Goal: Navigation & Orientation: Find specific page/section

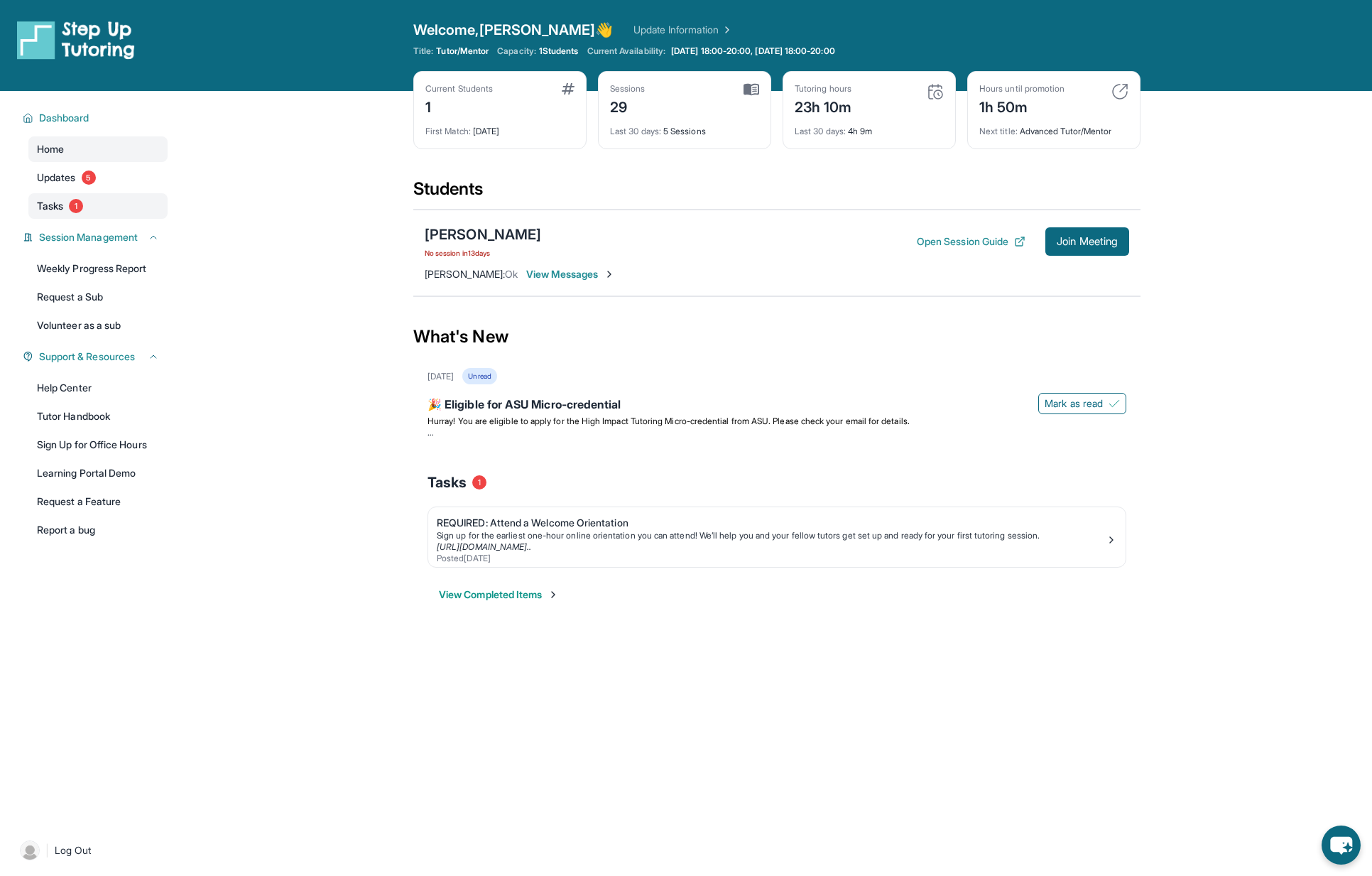
click at [49, 199] on span "Tasks" at bounding box center [50, 205] width 26 height 14
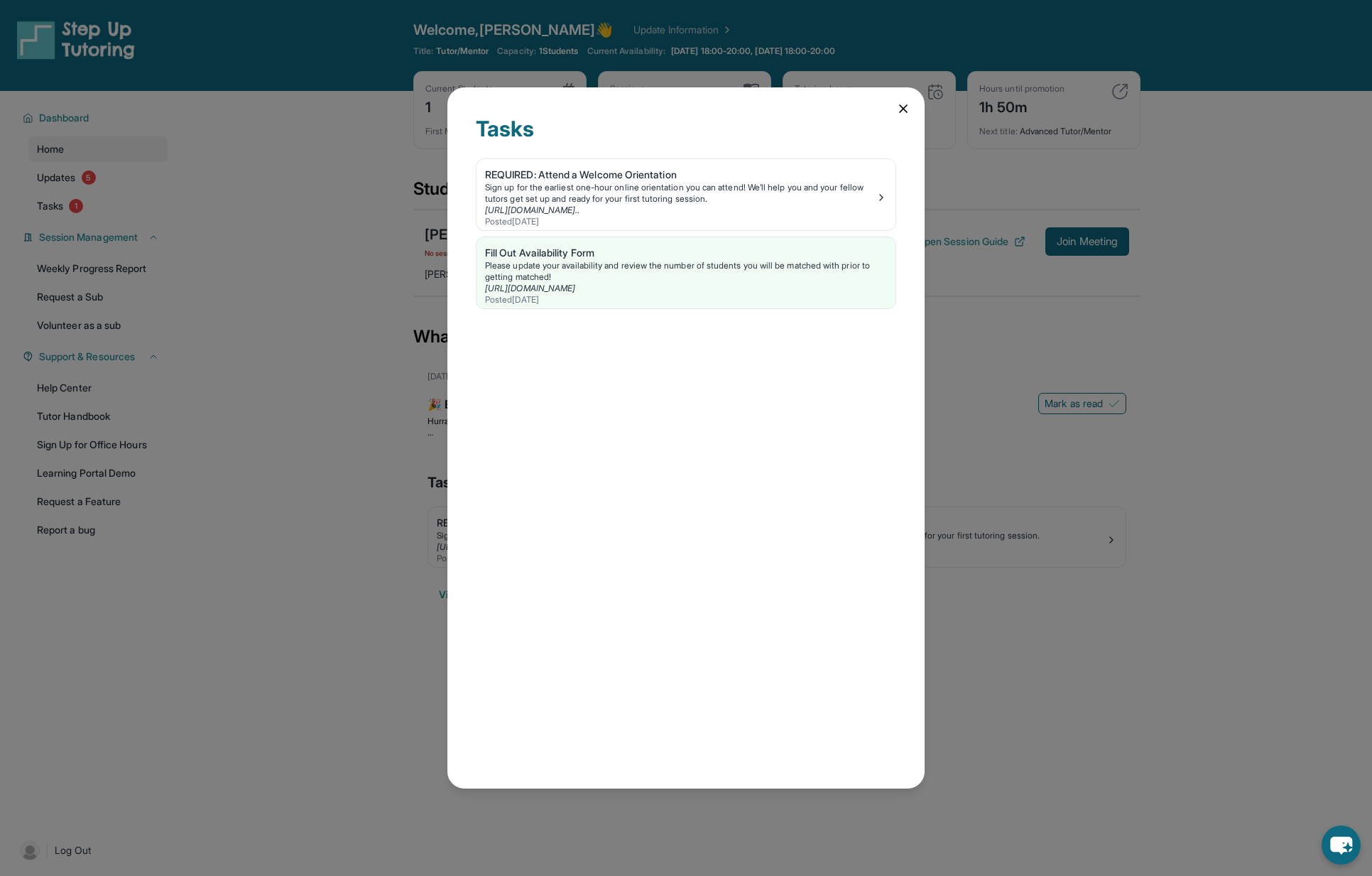
click at [903, 111] on icon at bounding box center [903, 108] width 14 height 14
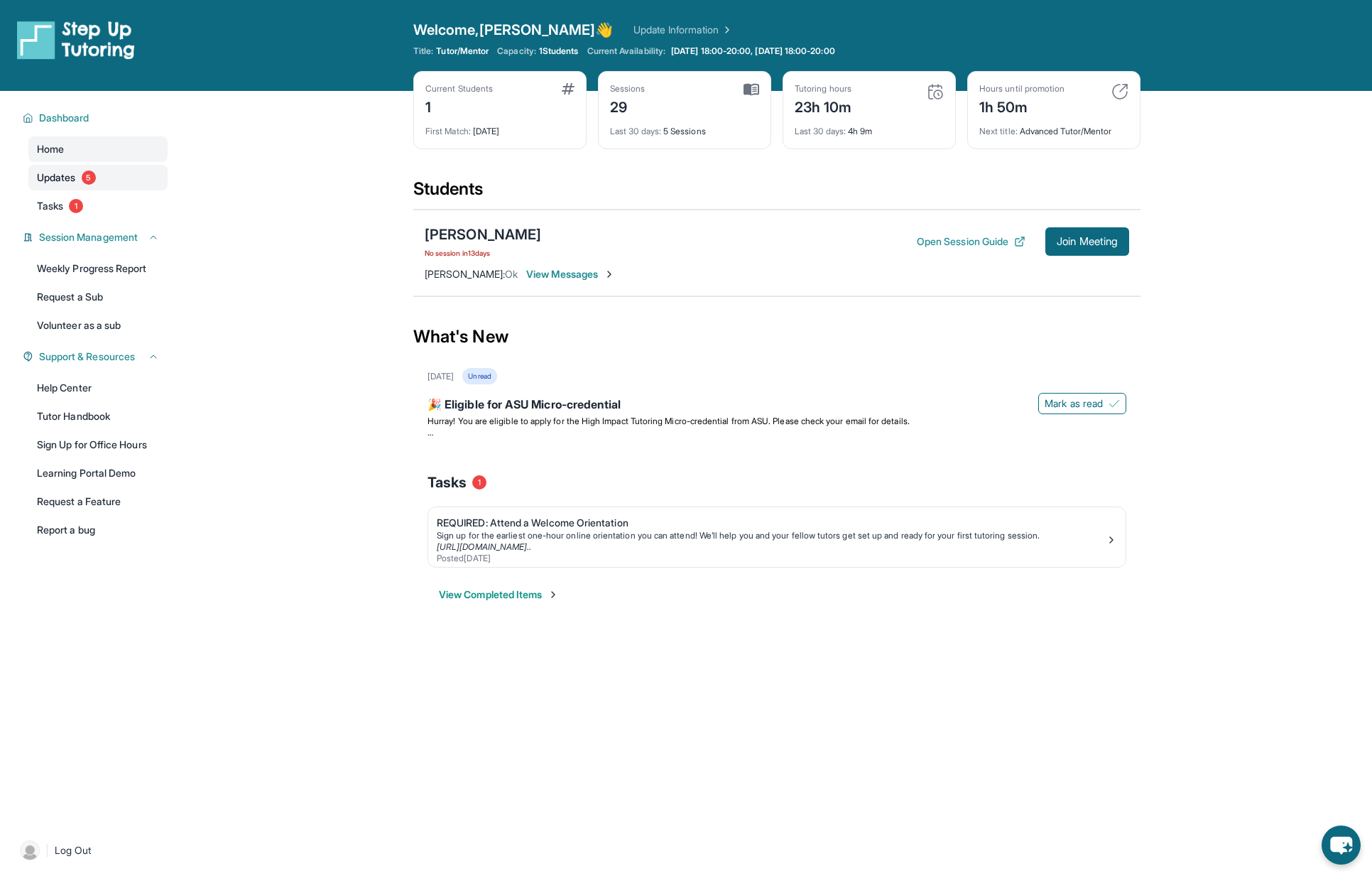
click at [46, 178] on span "Updates" at bounding box center [56, 177] width 39 height 14
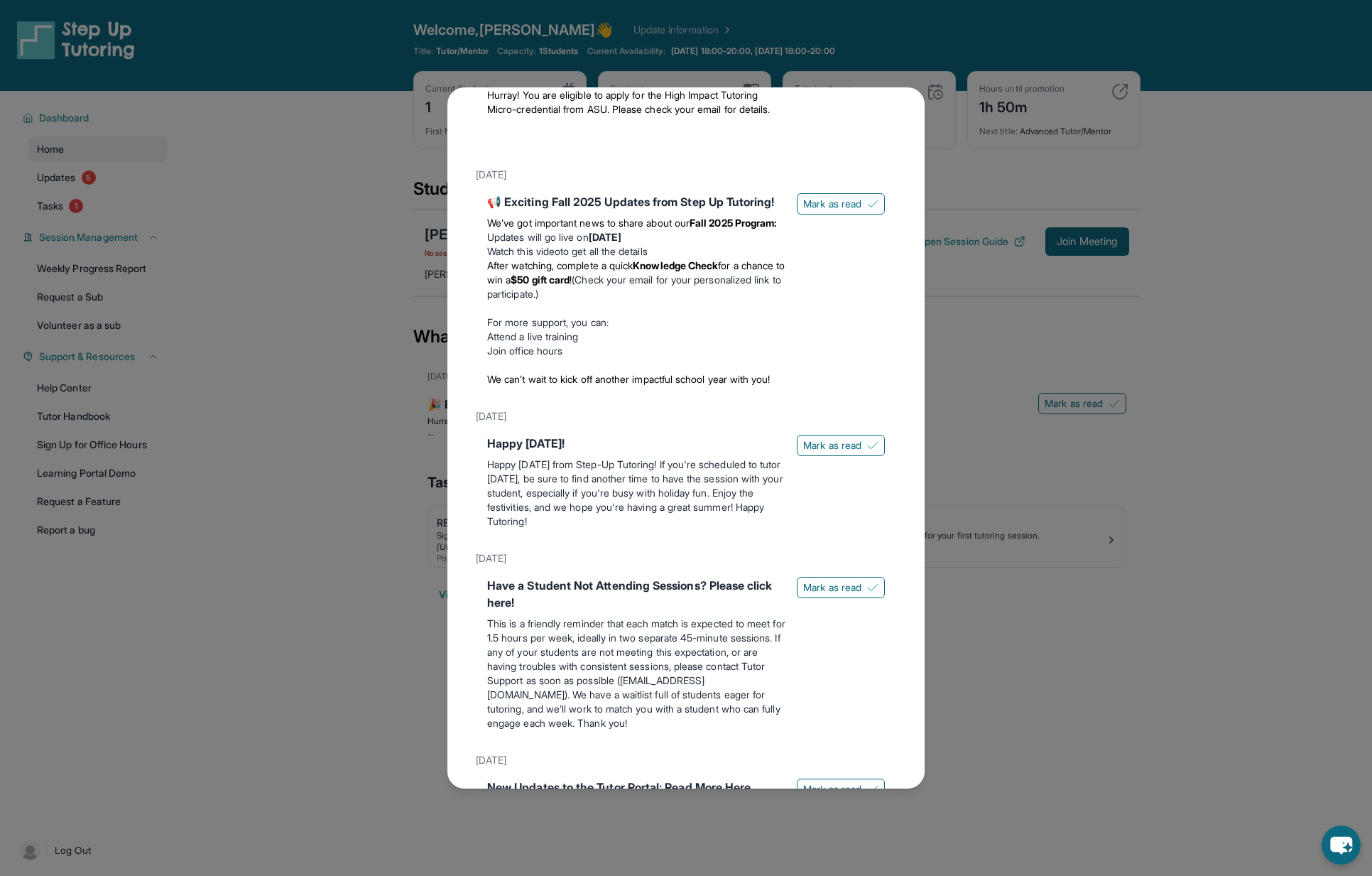
scroll to position [370, 0]
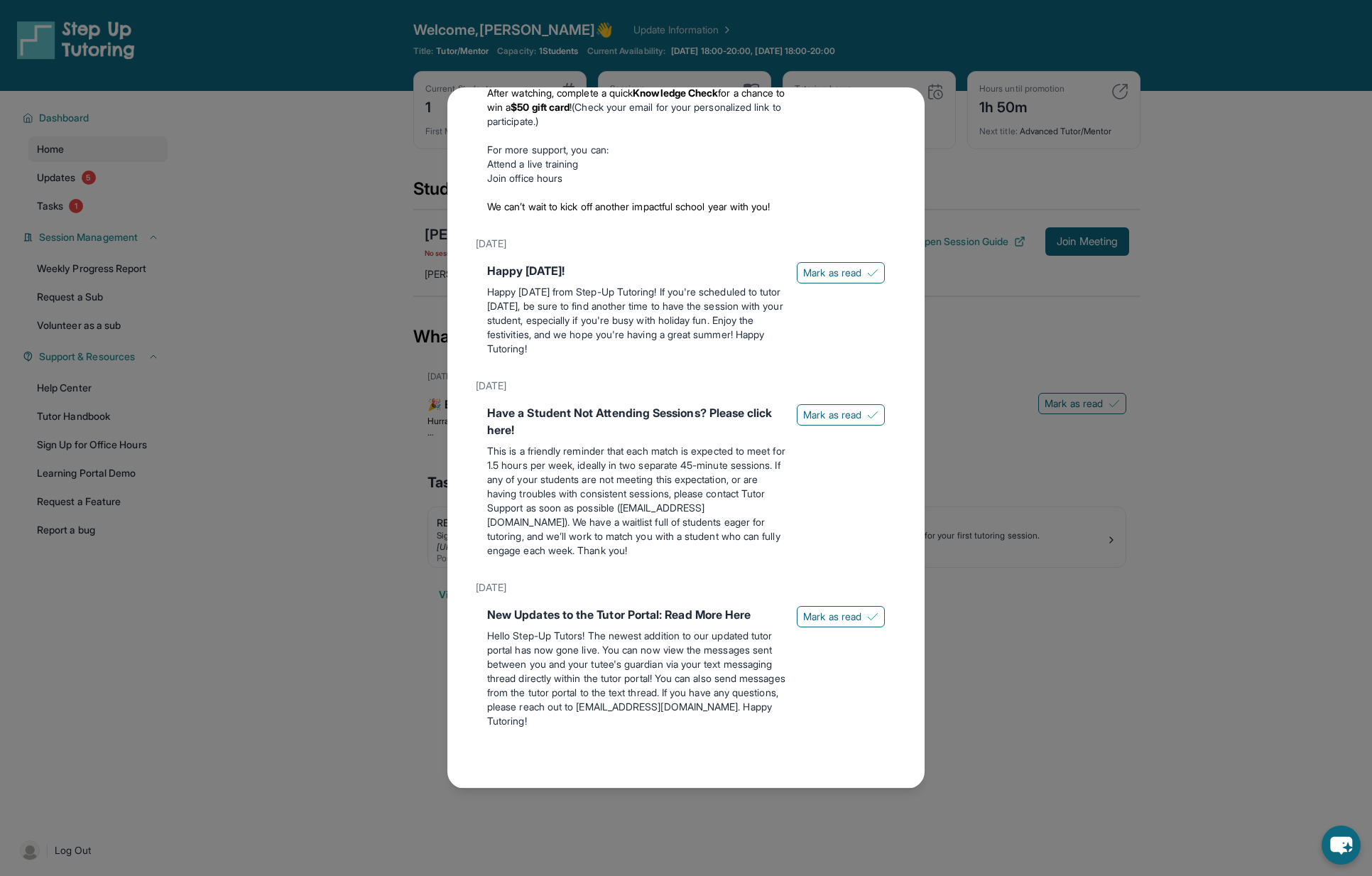
click at [352, 431] on div "Updates [DATE] 🎉 Eligible for ASU Micro-credential Hurray! You are eligible to …" at bounding box center [686, 438] width 1372 height 876
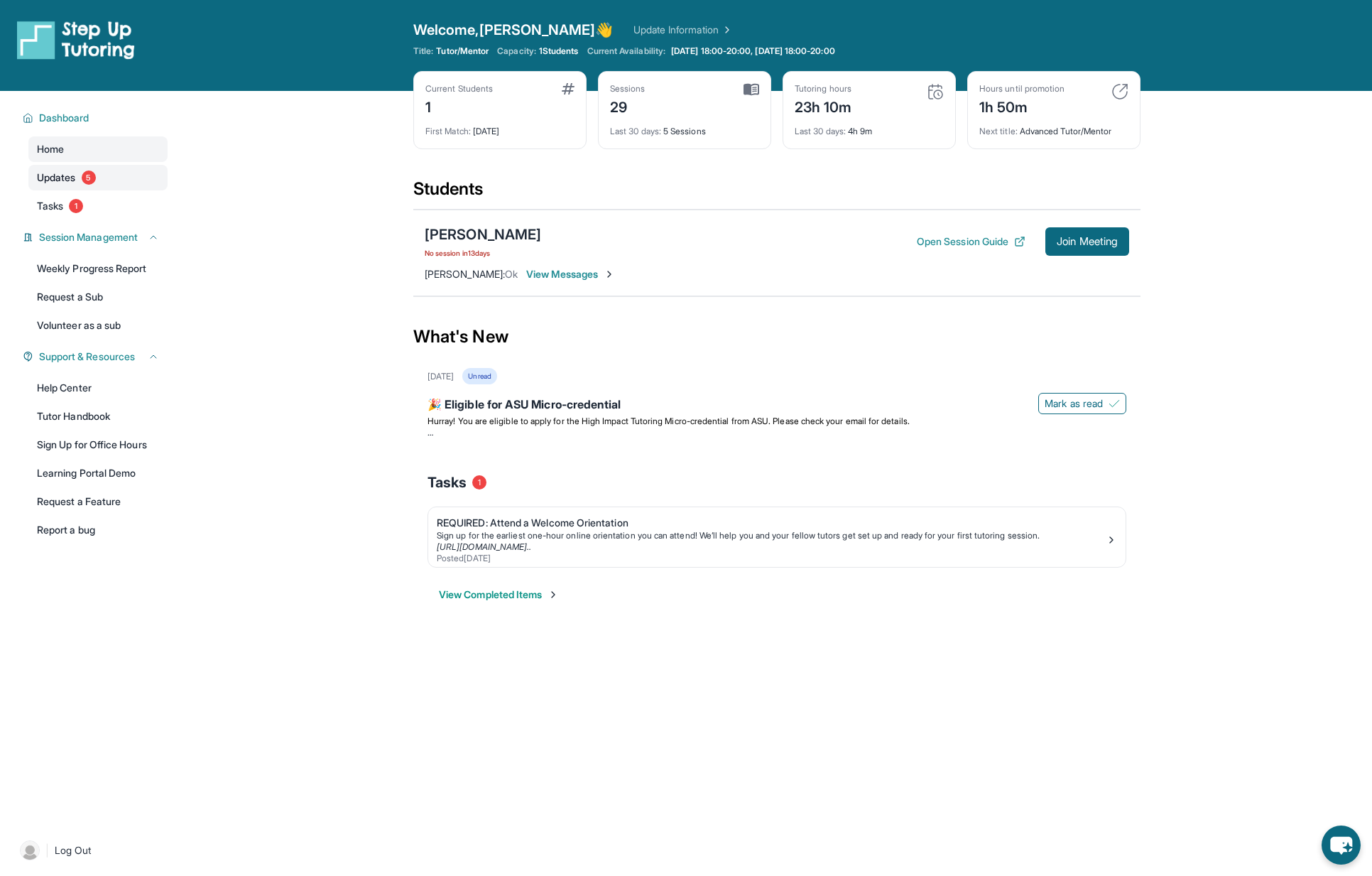
click at [73, 186] on link "Updates 5" at bounding box center [98, 177] width 139 height 26
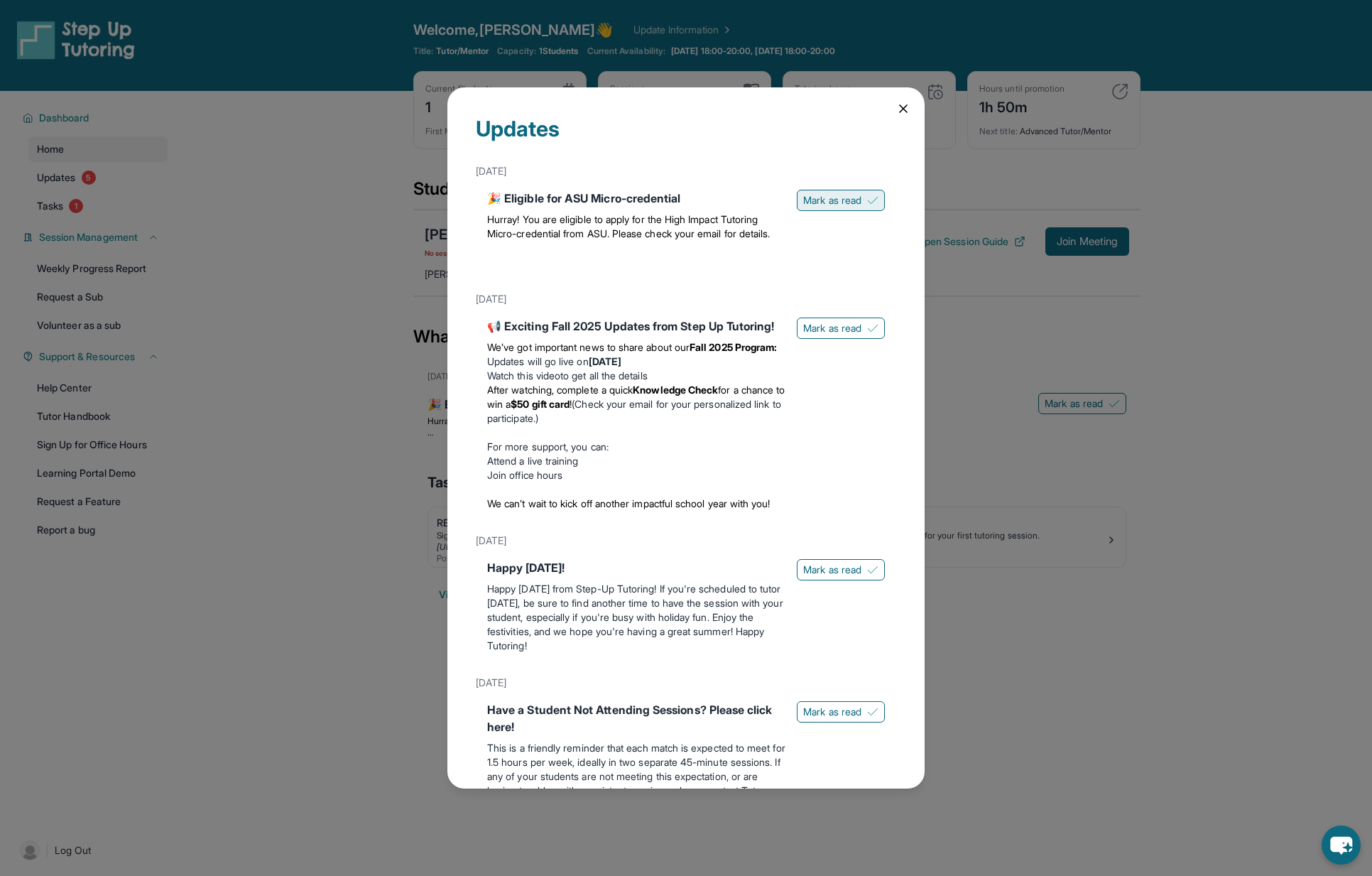
click at [816, 209] on button "Mark as read" at bounding box center [841, 200] width 88 height 21
click at [824, 333] on span "Mark as read" at bounding box center [833, 328] width 58 height 14
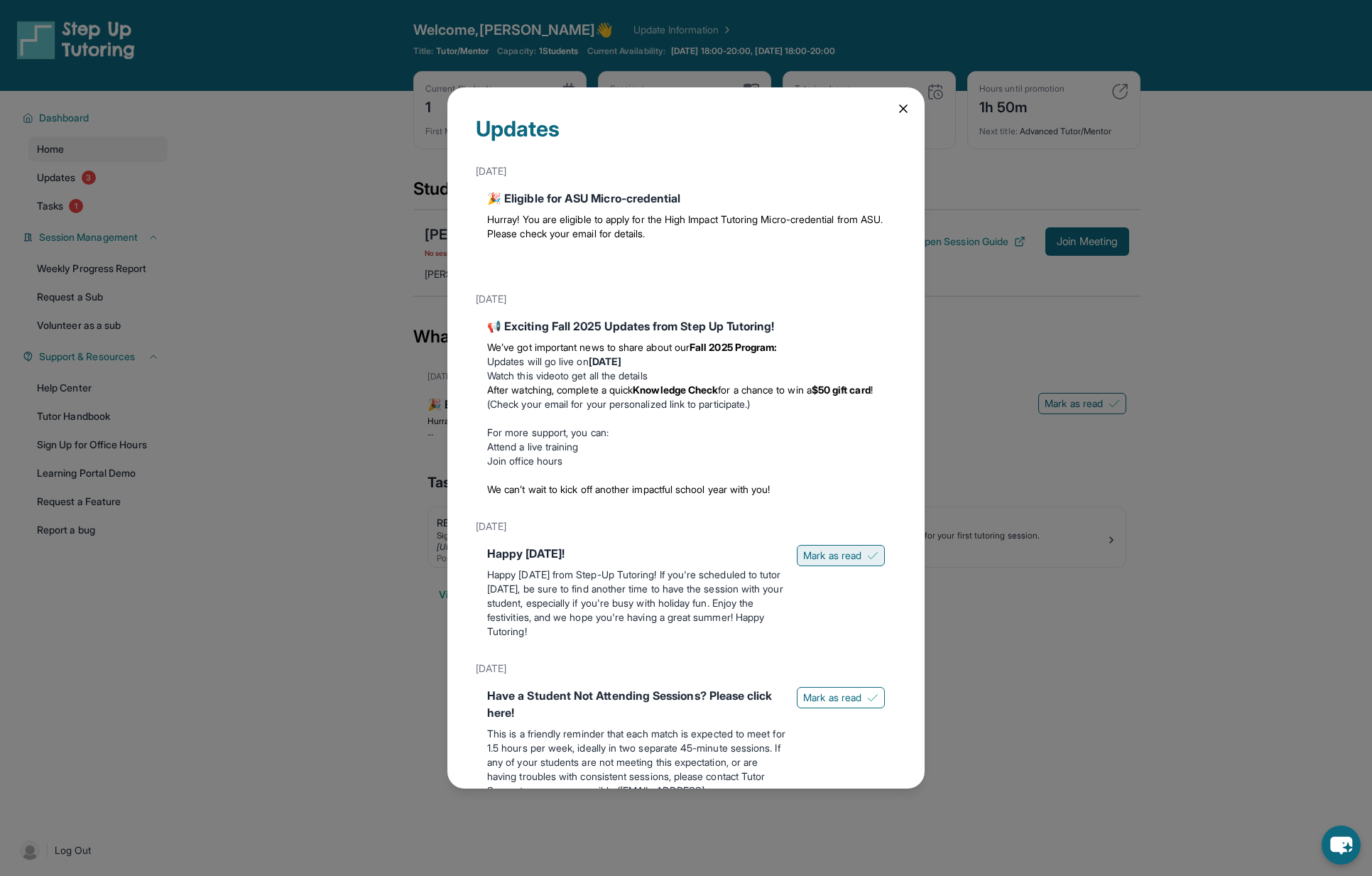
click at [814, 535] on span "Mark as read" at bounding box center [833, 555] width 58 height 14
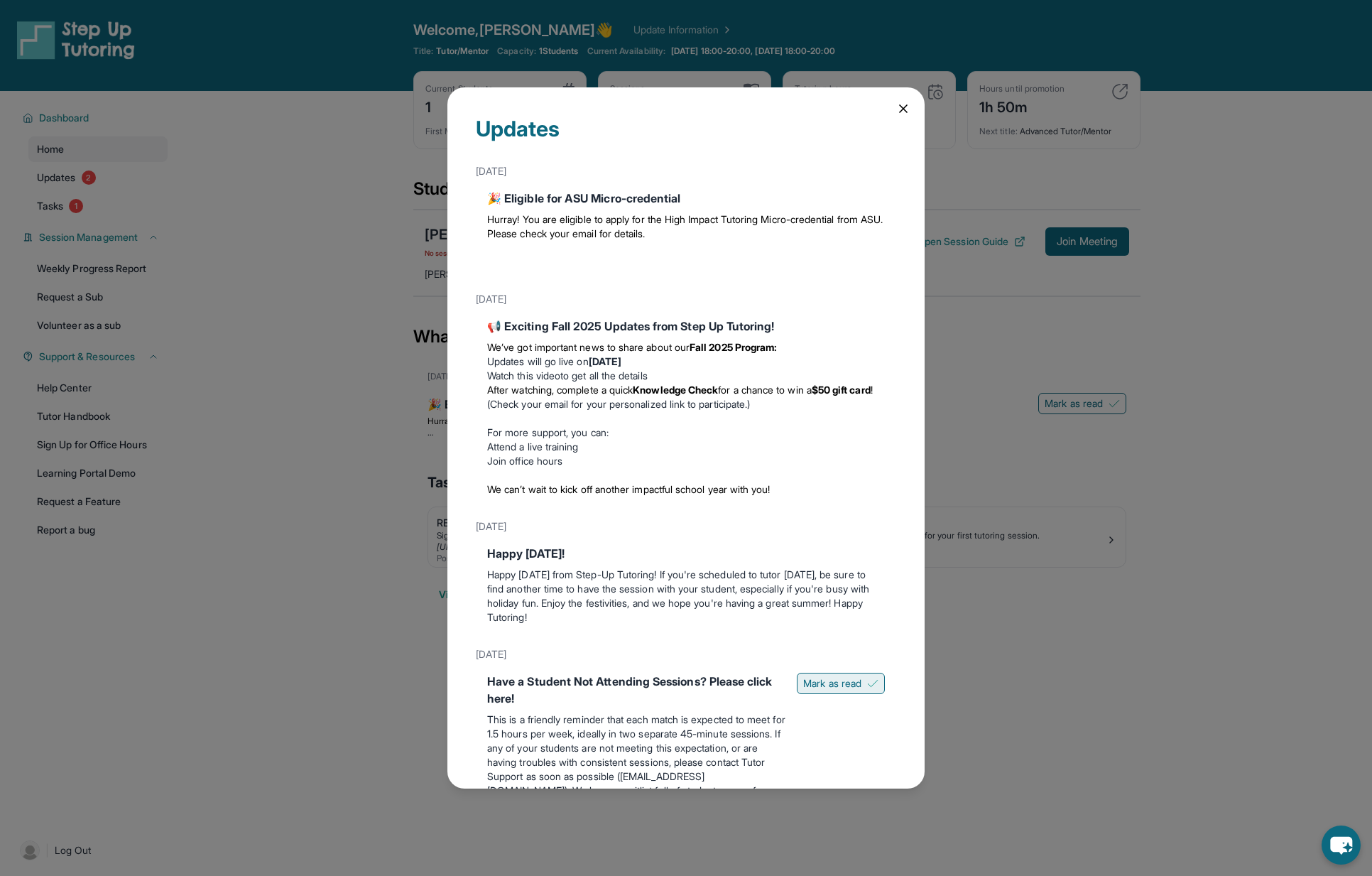
click at [811, 535] on span "Mark as read" at bounding box center [833, 683] width 58 height 14
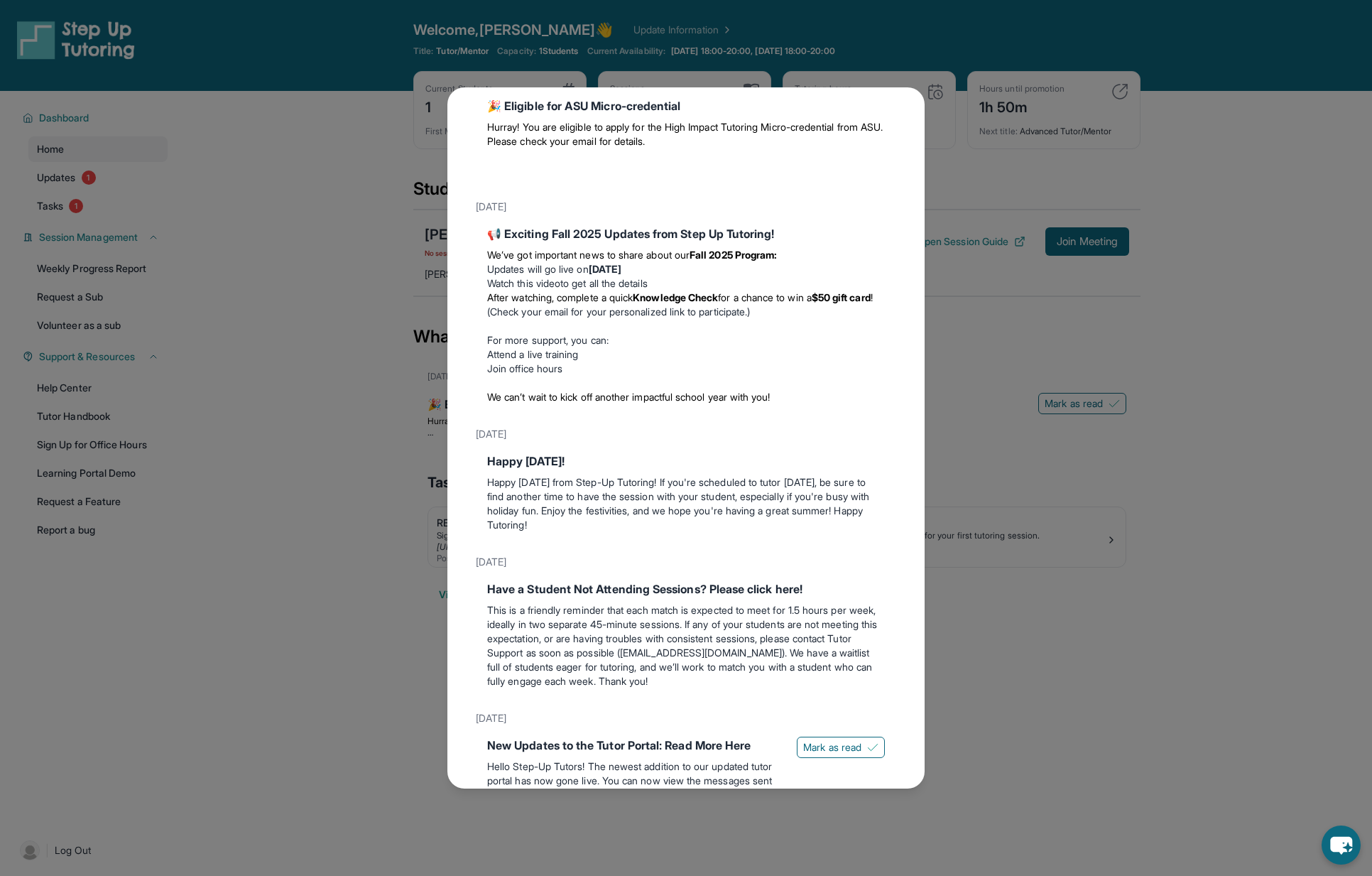
scroll to position [222, 0]
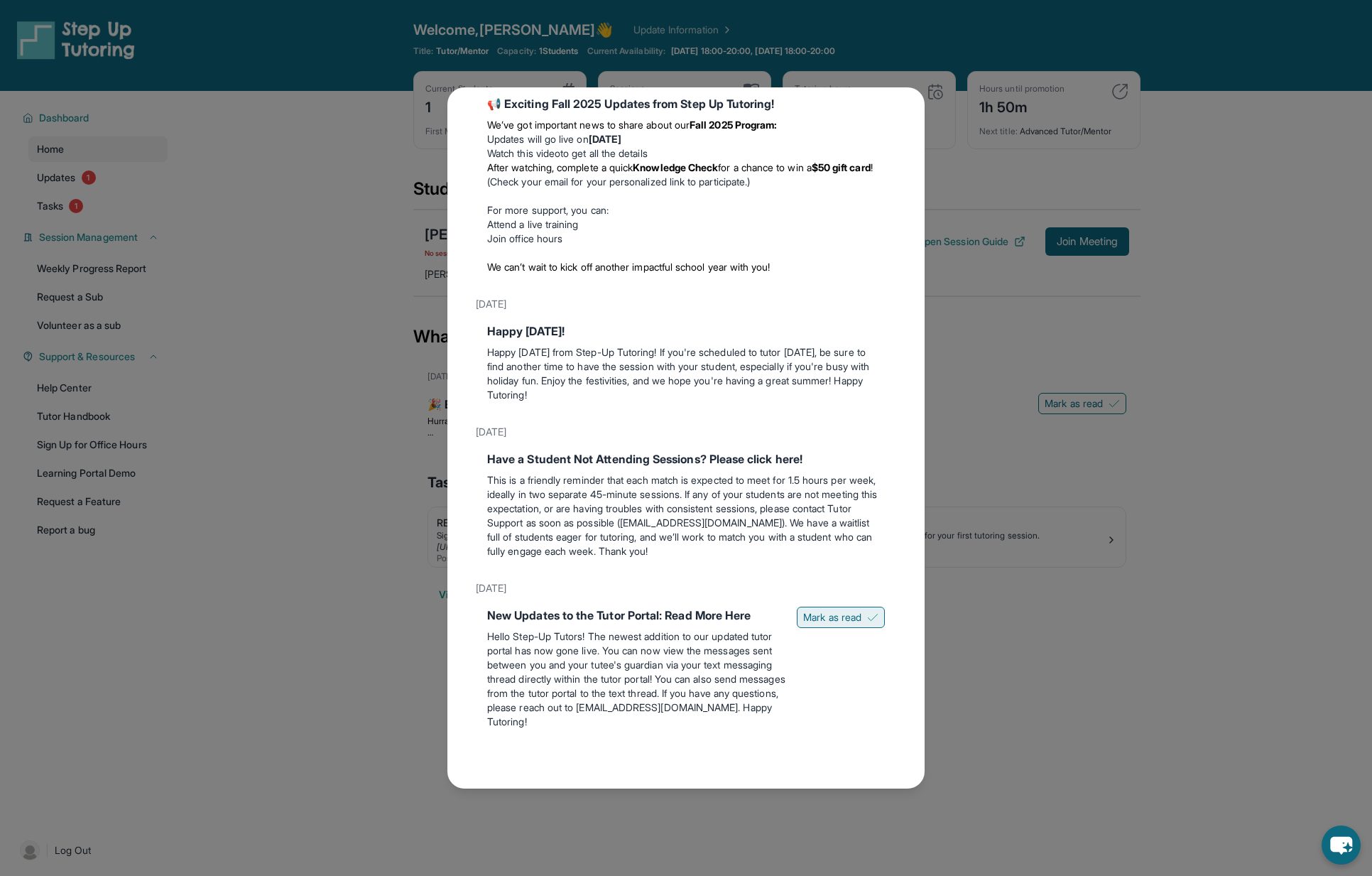
click at [825, 535] on span "Mark as read" at bounding box center [833, 616] width 58 height 14
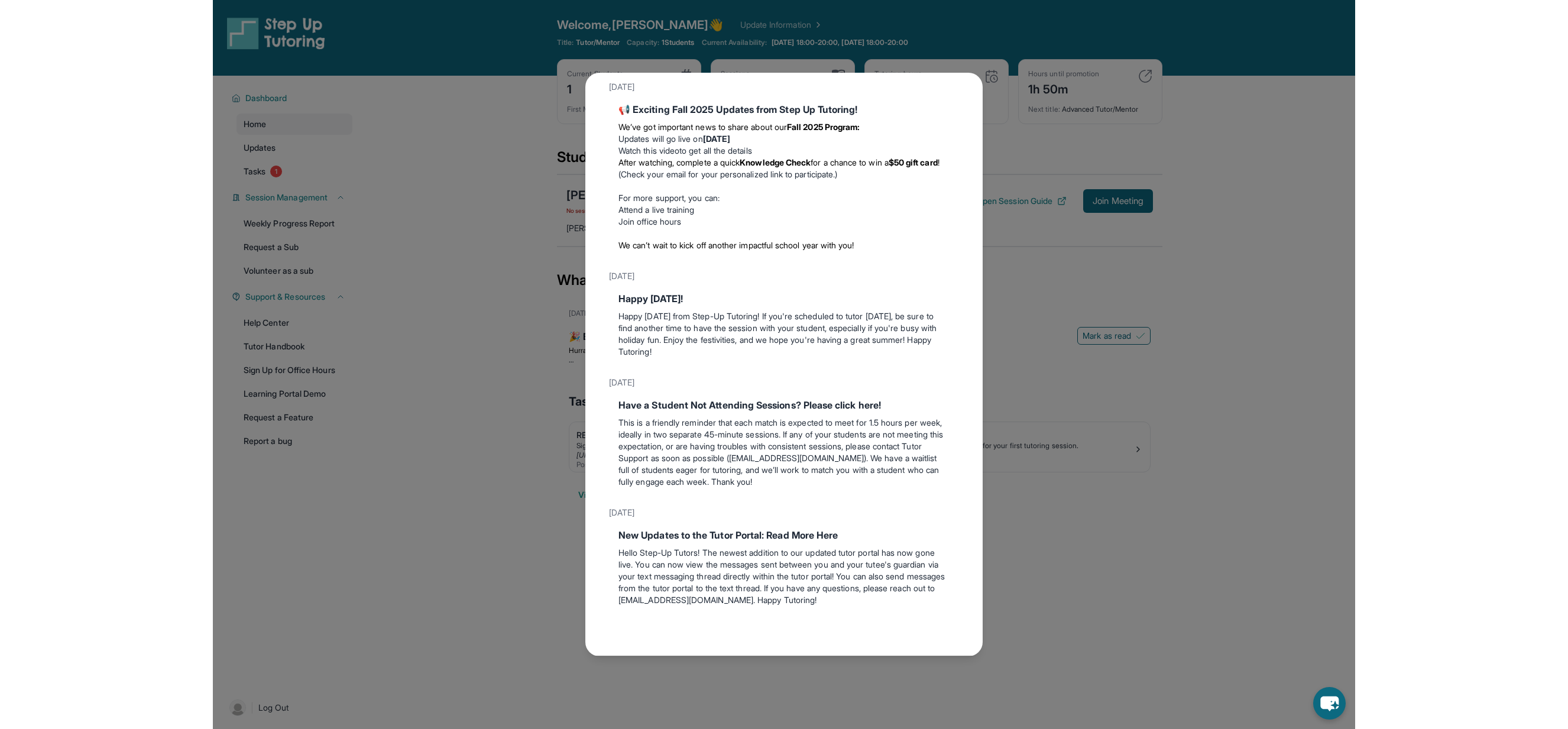
scroll to position [162, 0]
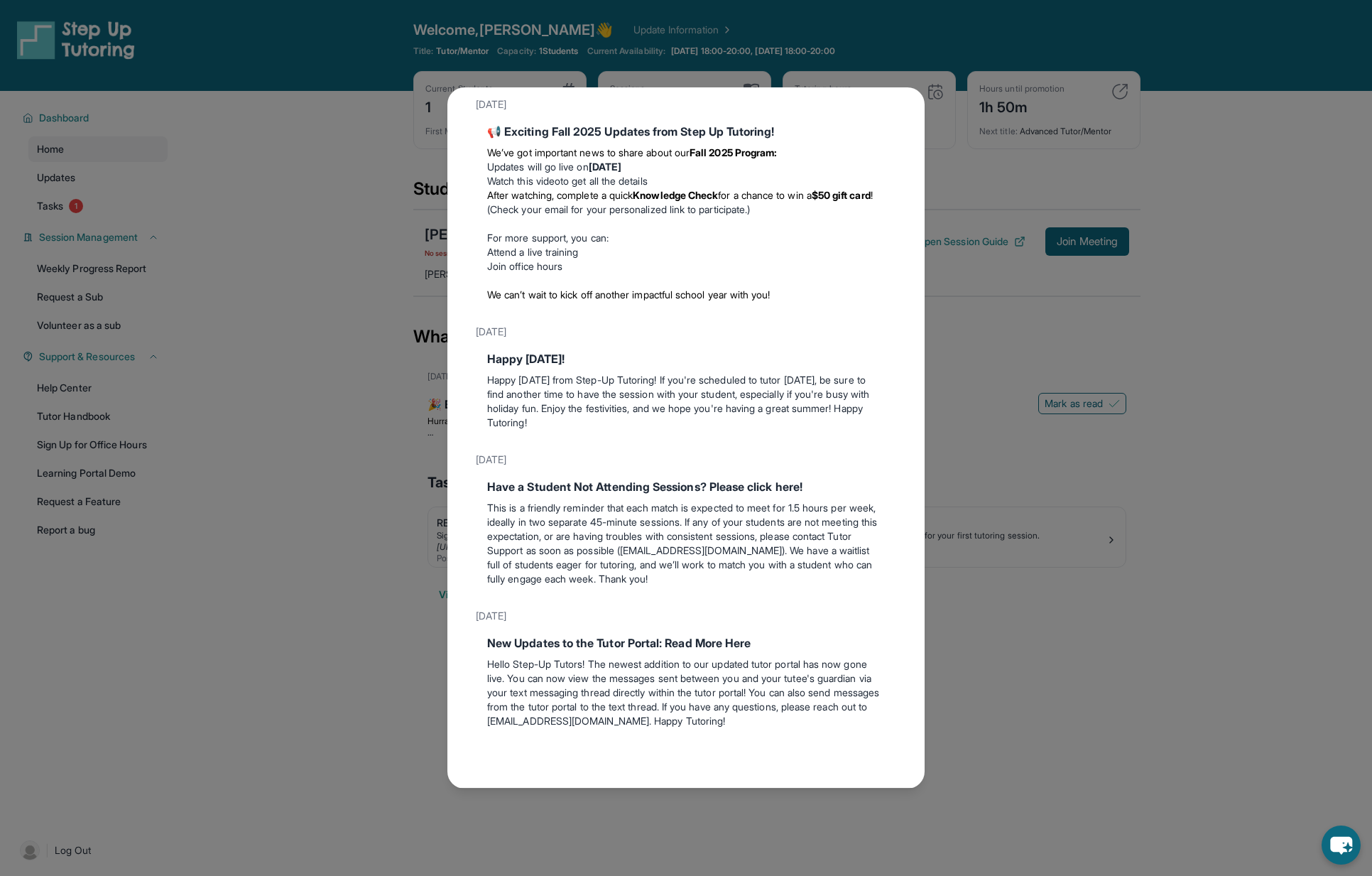
click at [310, 341] on div "Updates [DATE] 🎉 Eligible for ASU Micro-credential Hurray! You are eligible to …" at bounding box center [686, 438] width 1372 height 876
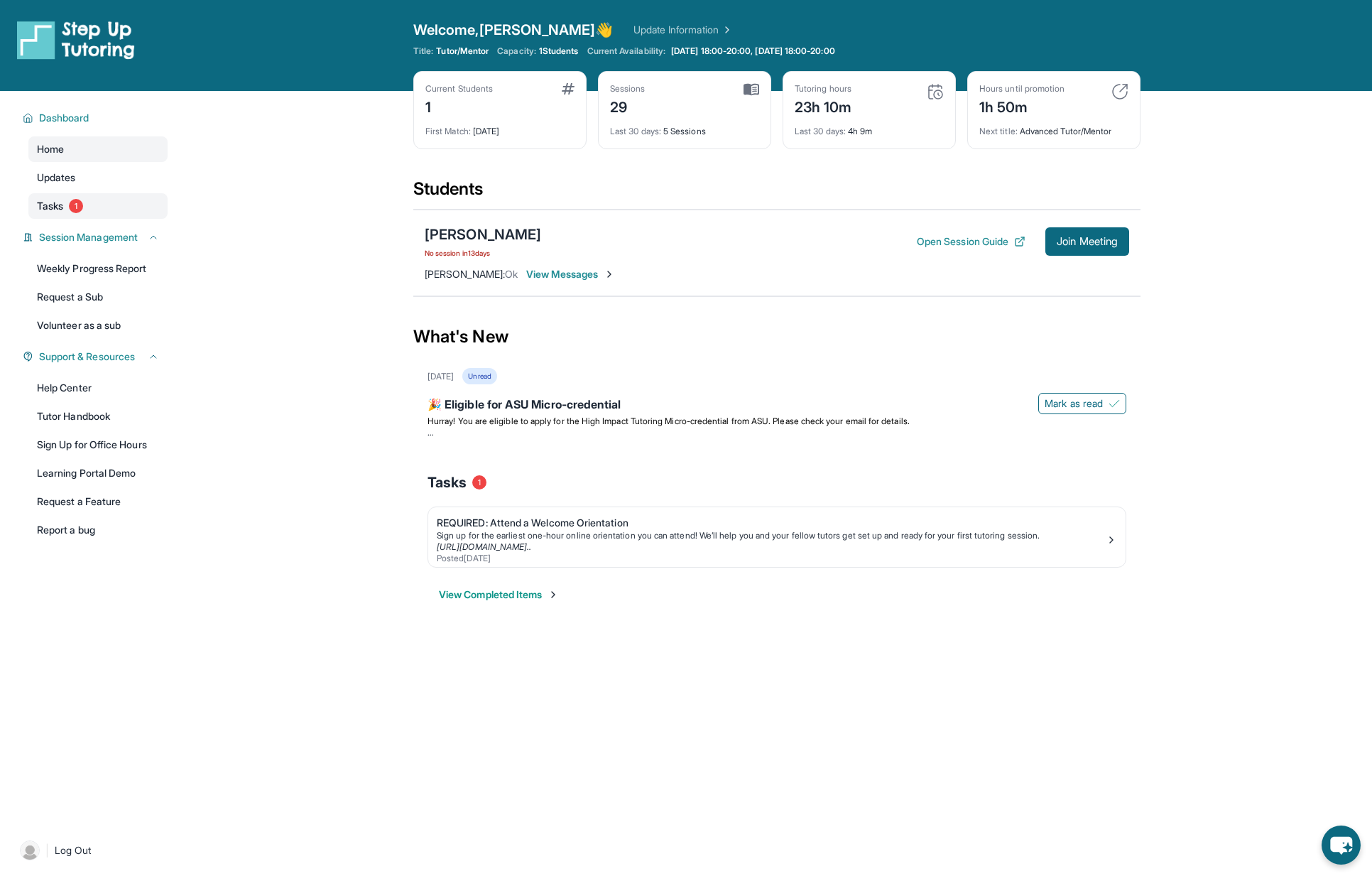
click at [61, 211] on span "Tasks" at bounding box center [50, 205] width 26 height 14
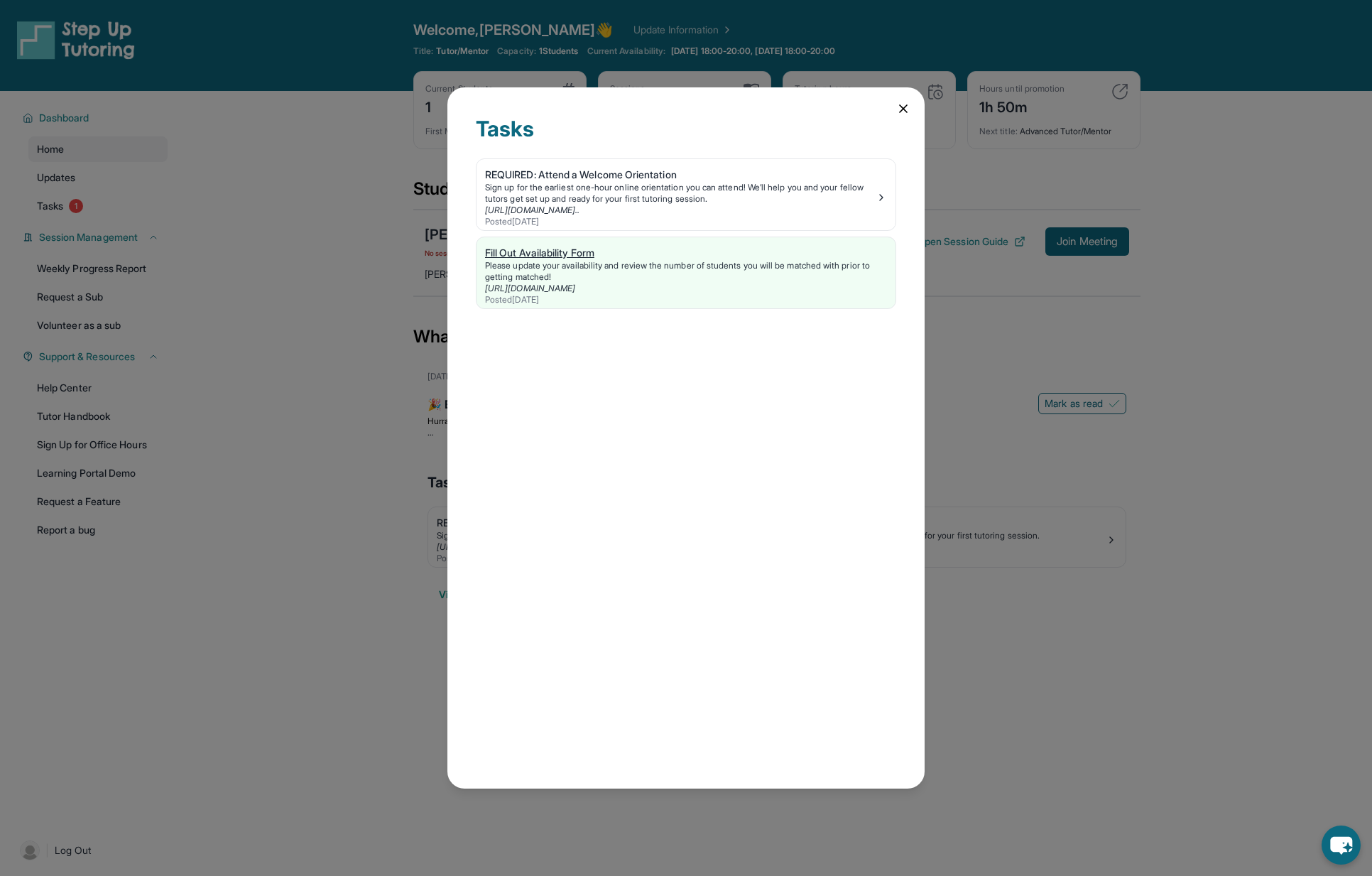
click at [764, 280] on div "Please update your availability and review the number of students you will be m…" at bounding box center [686, 271] width 402 height 23
click at [823, 196] on div "Sign up for the earliest one-hour online orientation you can attend! We’ll help…" at bounding box center [680, 193] width 390 height 23
click at [905, 113] on icon at bounding box center [903, 108] width 14 height 14
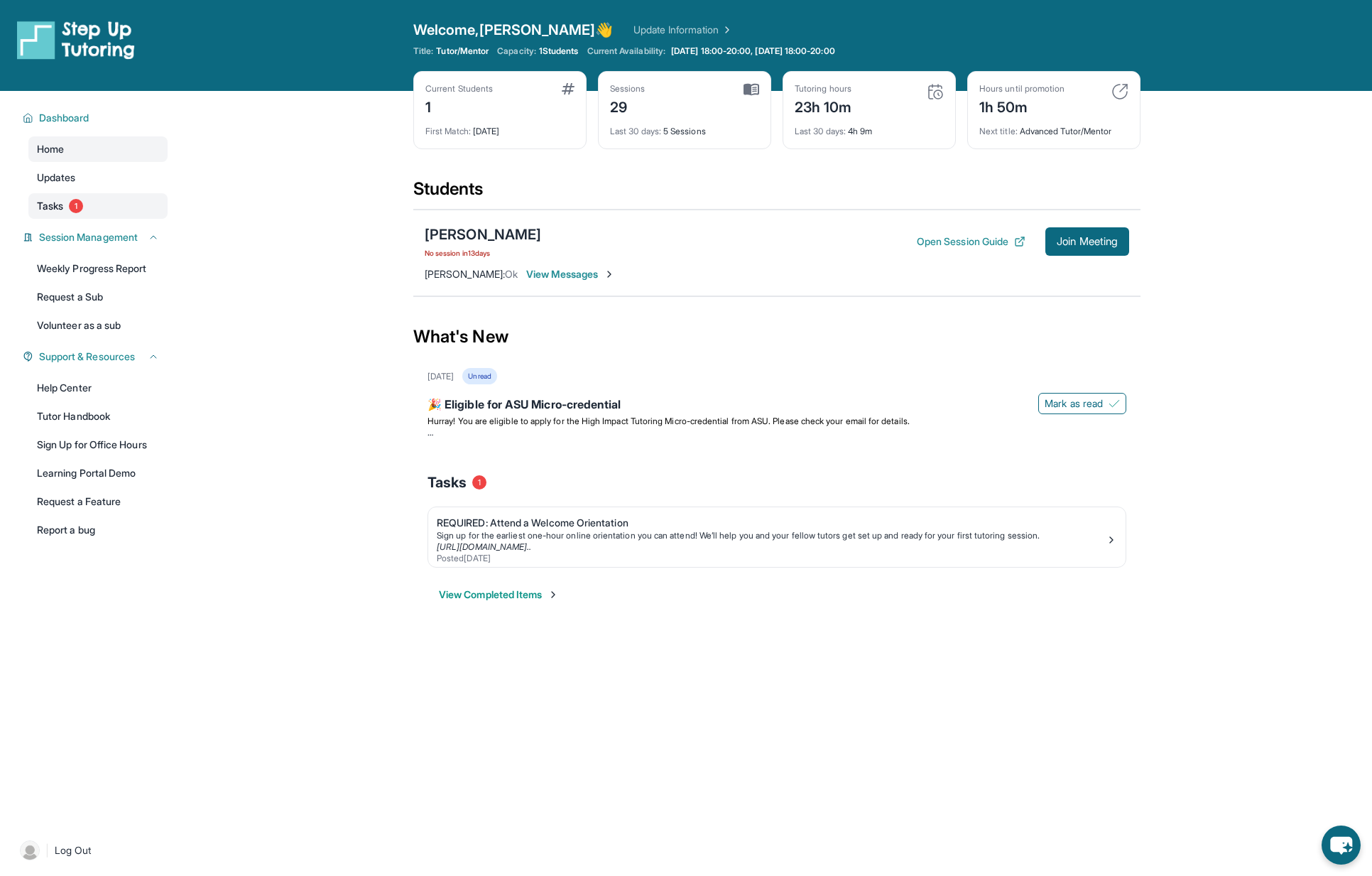
click at [58, 210] on span "Tasks" at bounding box center [50, 205] width 26 height 14
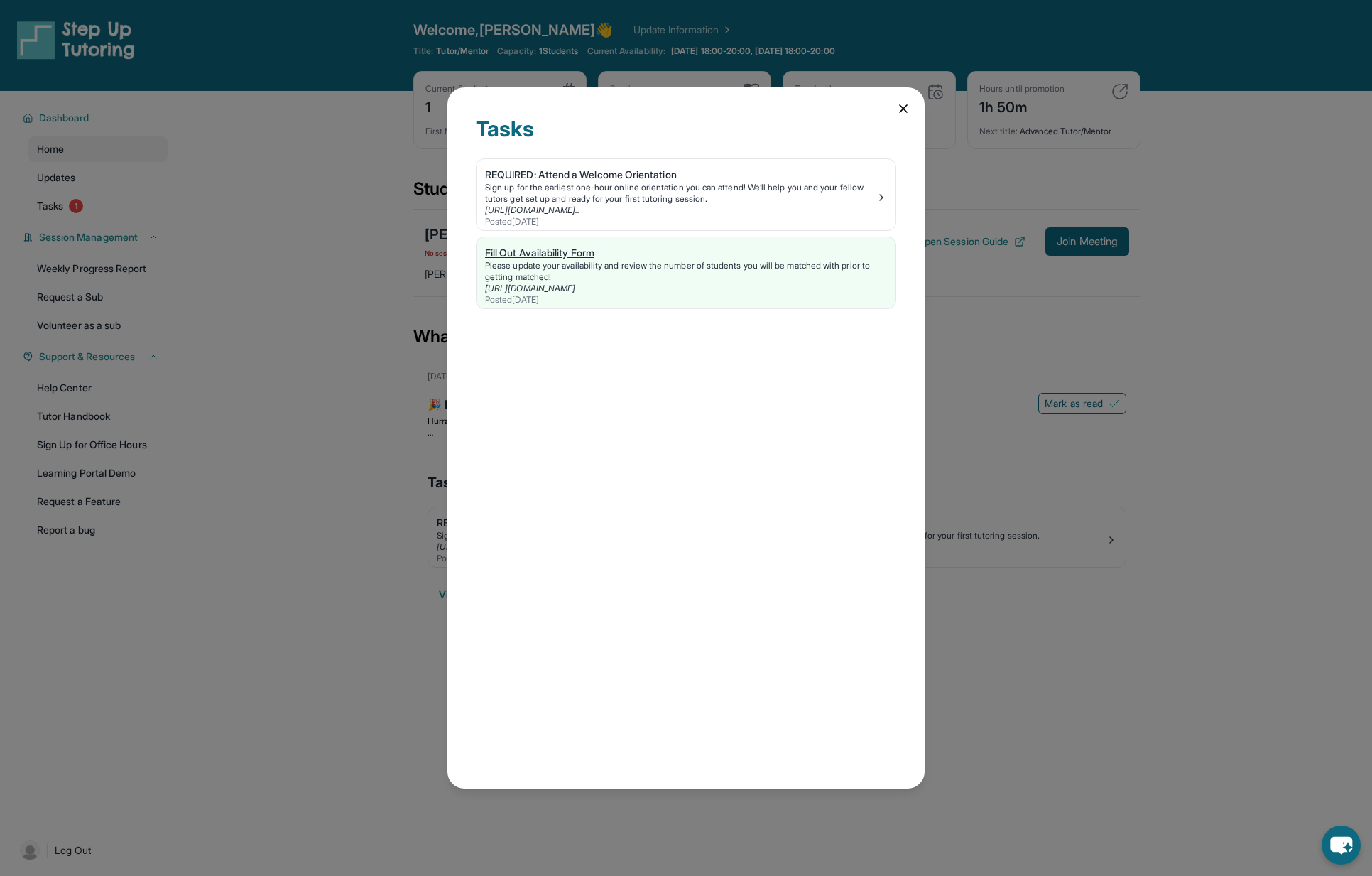
click at [772, 279] on div "Please update your availability and review the number of students you will be m…" at bounding box center [686, 271] width 402 height 23
click at [904, 111] on icon at bounding box center [903, 109] width 7 height 7
